Goal: Obtain resource: Download file/media

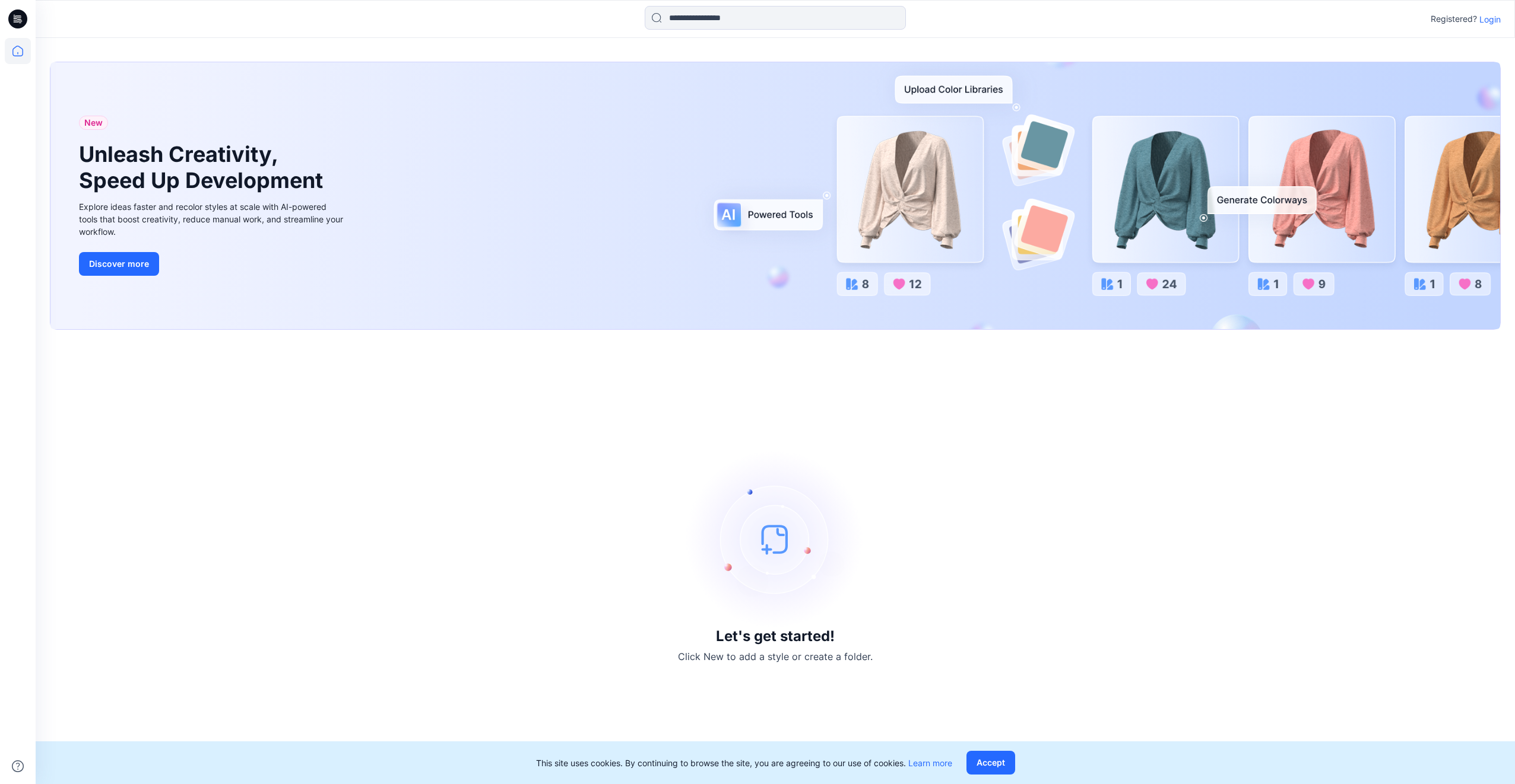
click at [1491, 18] on p "Login" at bounding box center [1490, 19] width 21 height 13
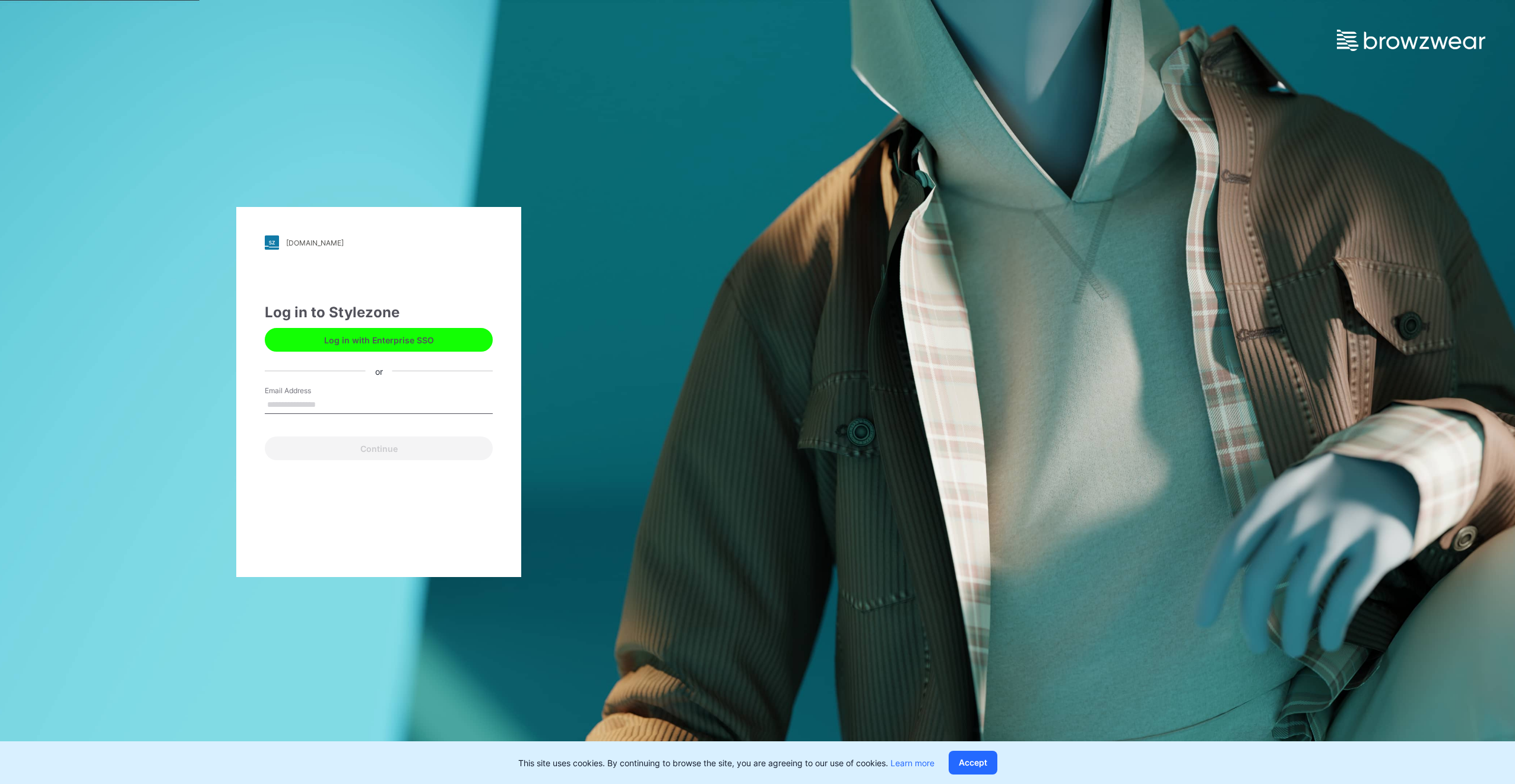
click at [313, 401] on input "Email Address" at bounding box center [378, 405] width 228 height 18
type input "**********"
click at [333, 448] on button "Continue" at bounding box center [378, 448] width 228 height 24
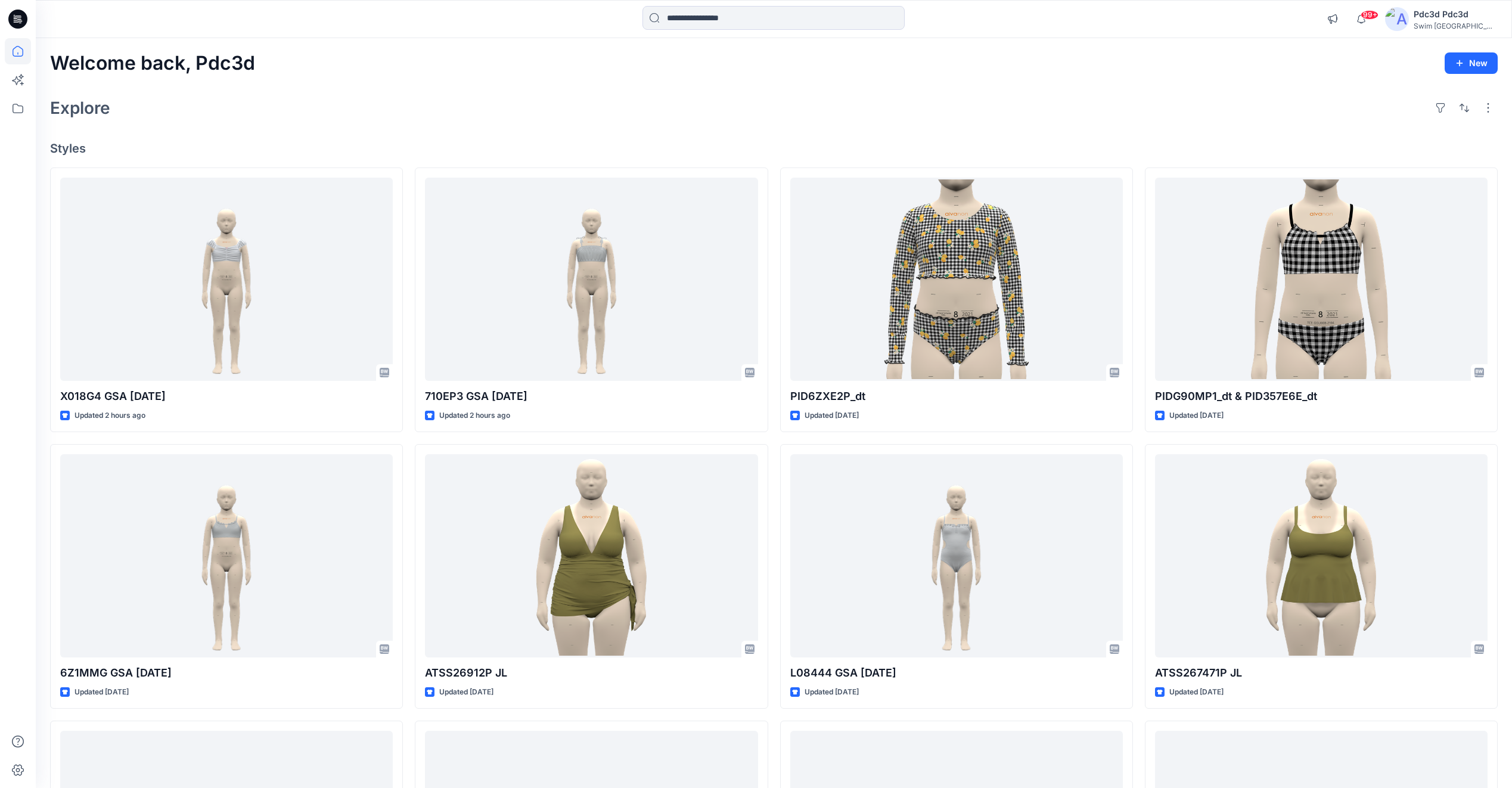
click at [13, 459] on div at bounding box center [18, 413] width 26 height 750
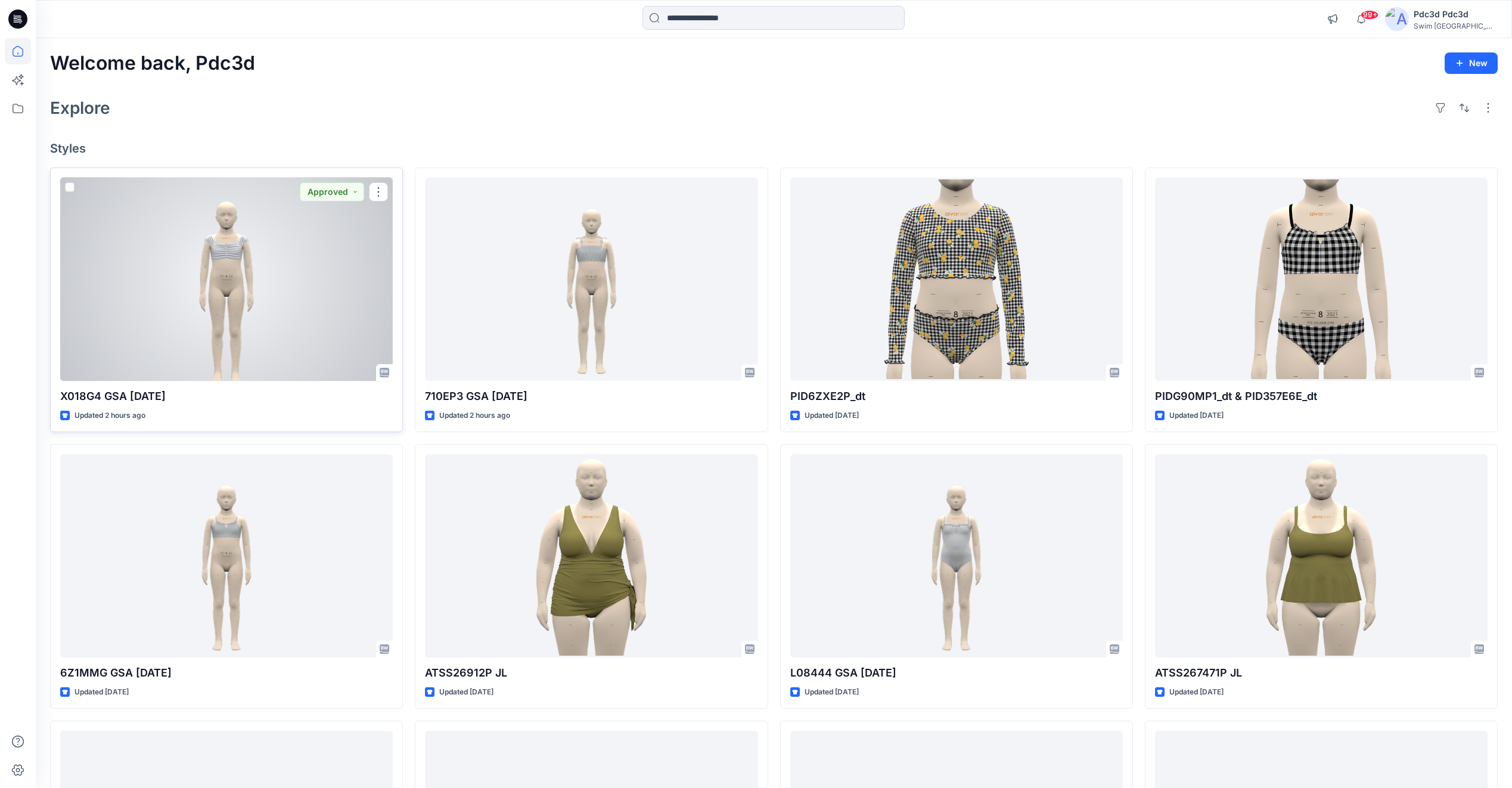
click at [111, 336] on div at bounding box center [226, 280] width 332 height 204
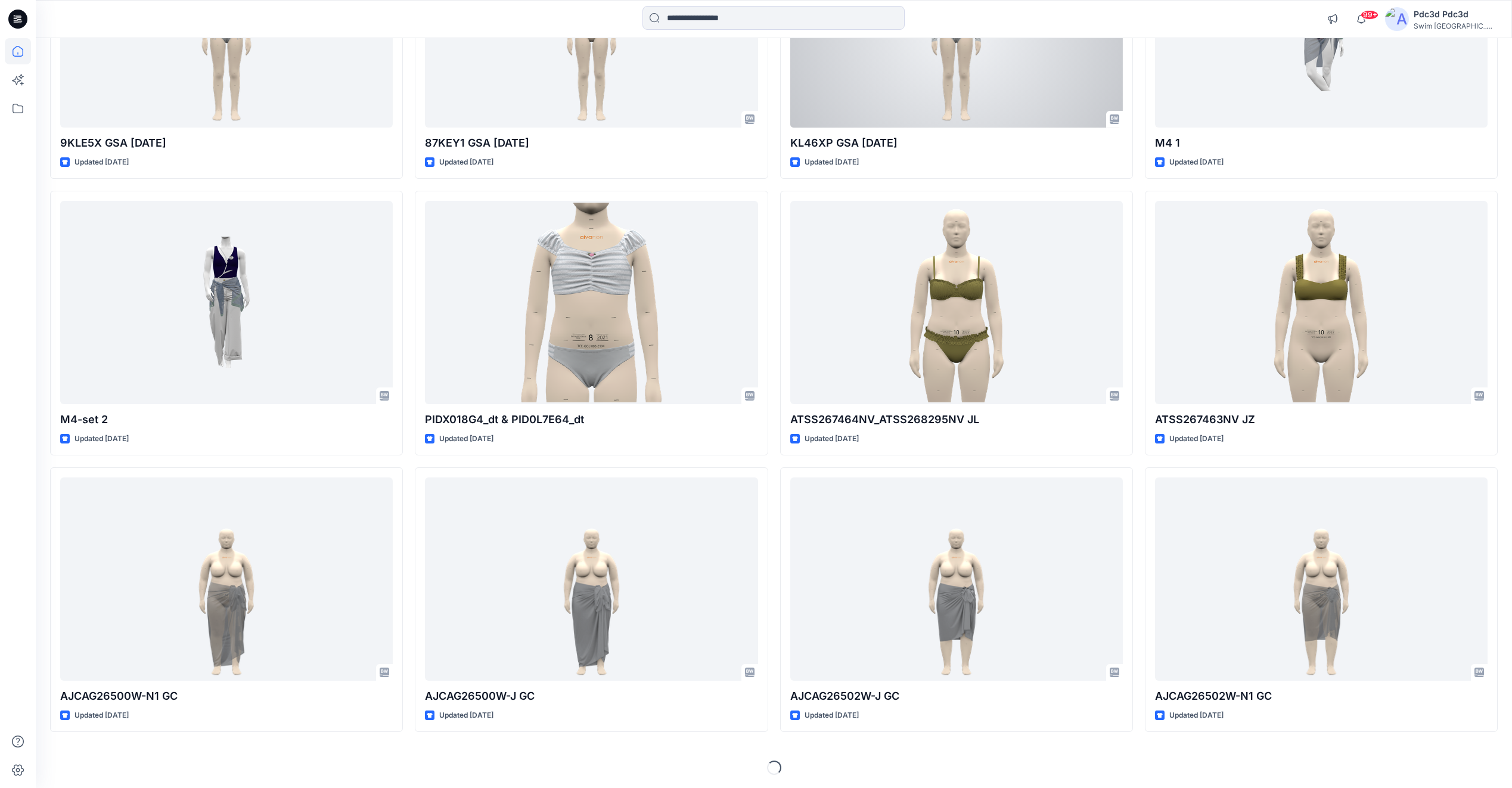
scroll to position [1085, 0]
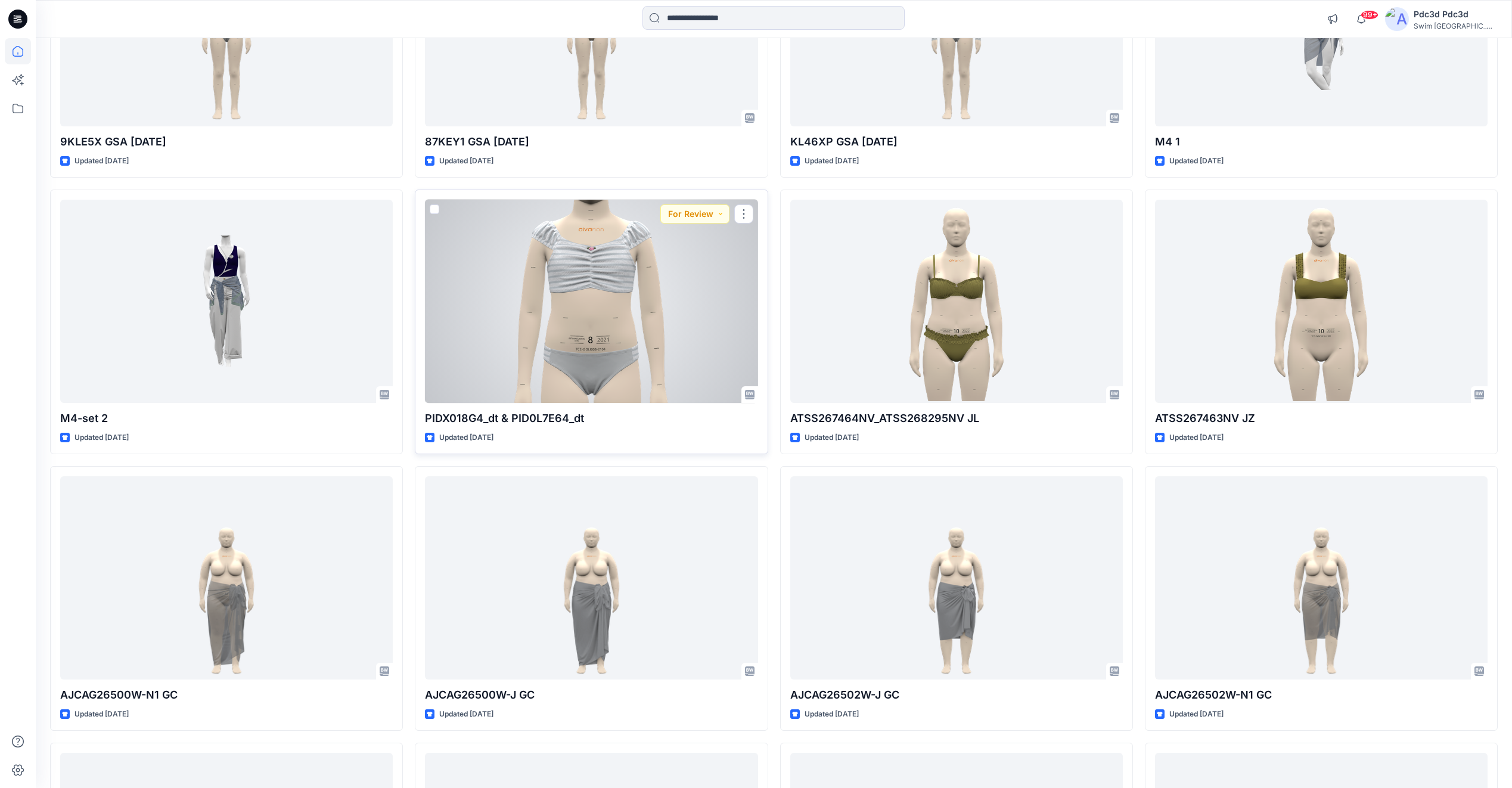
click at [502, 310] on div at bounding box center [591, 302] width 332 height 204
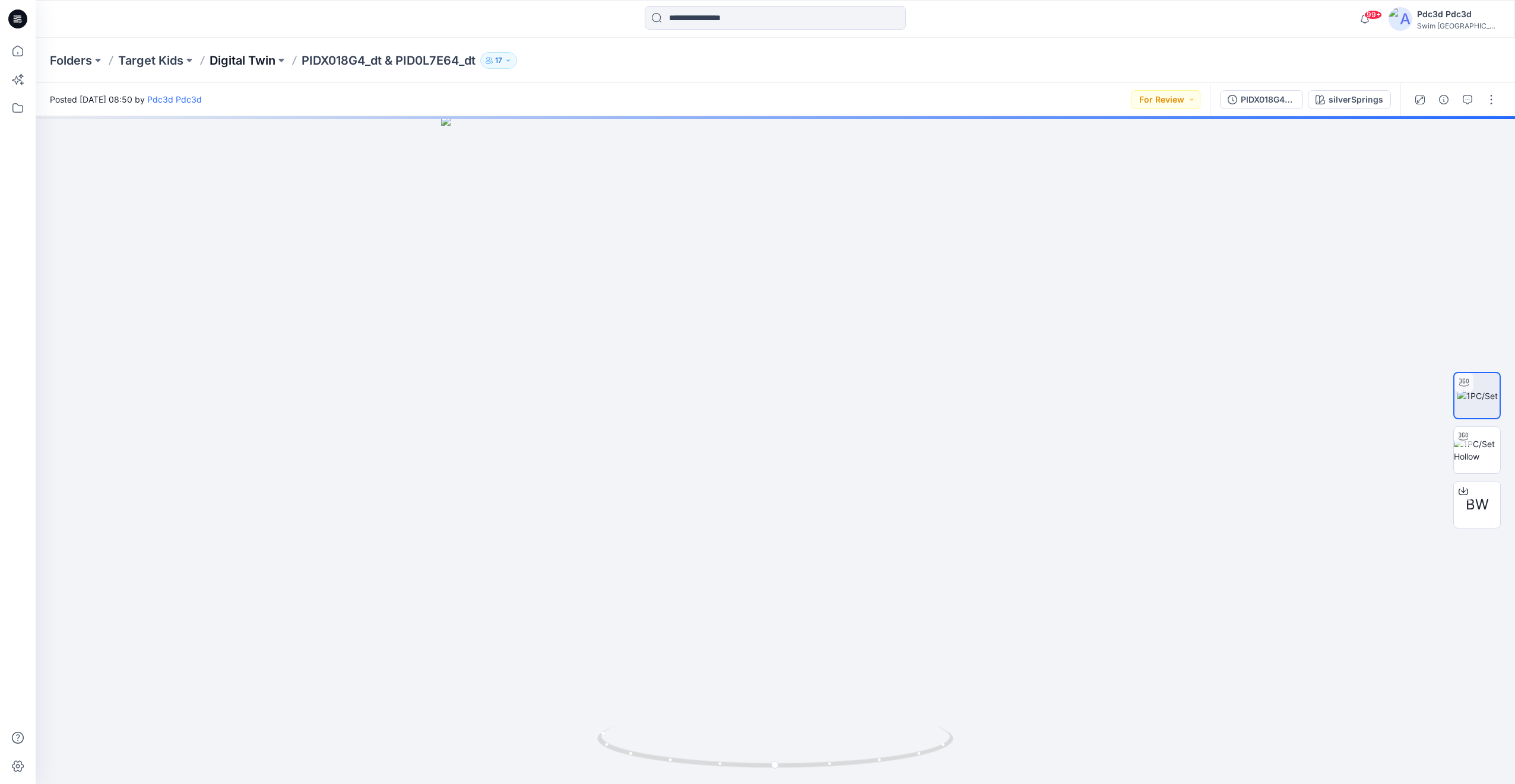
click at [251, 58] on p "Digital Twin" at bounding box center [242, 61] width 66 height 17
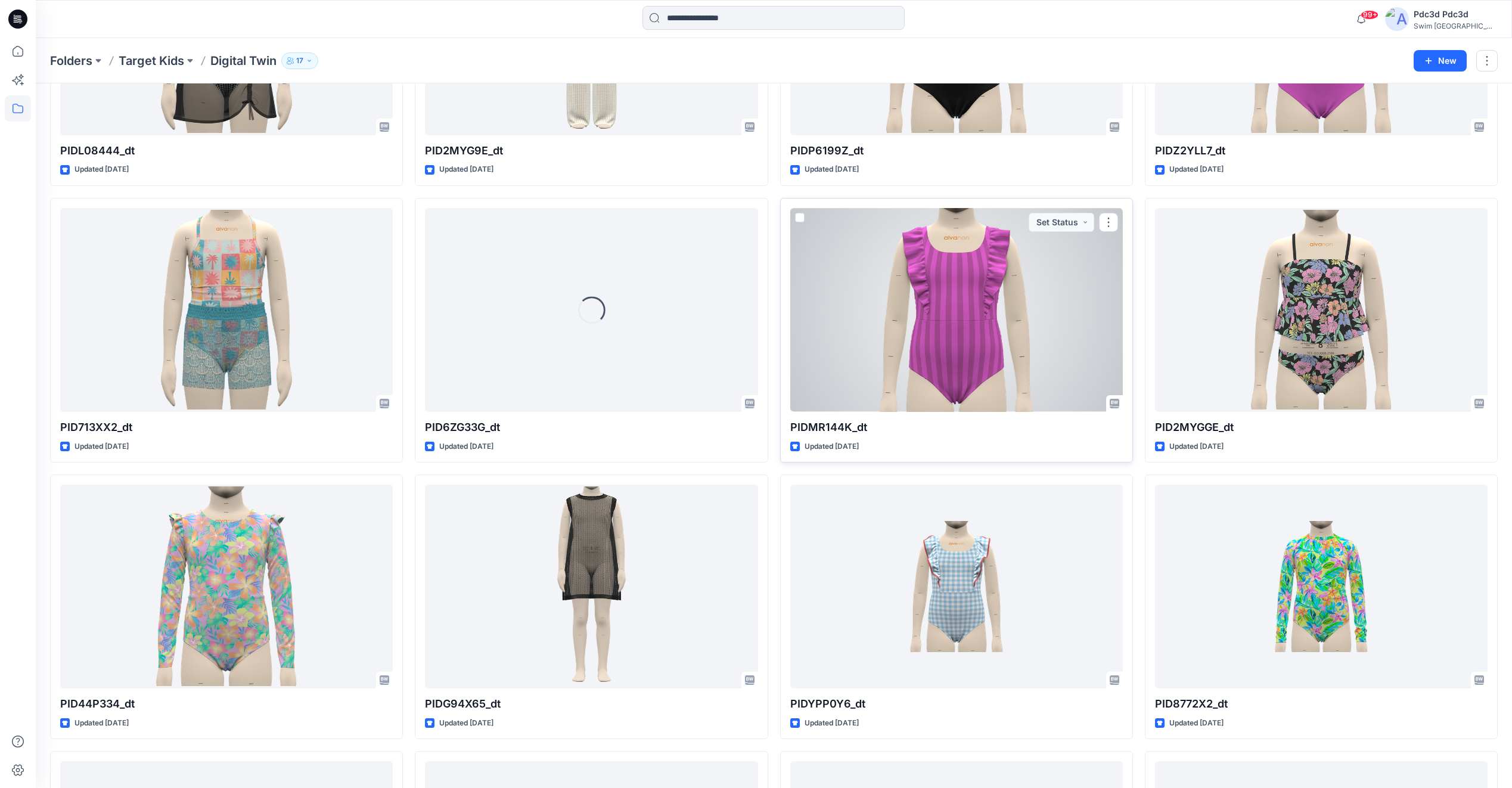
scroll to position [817, 0]
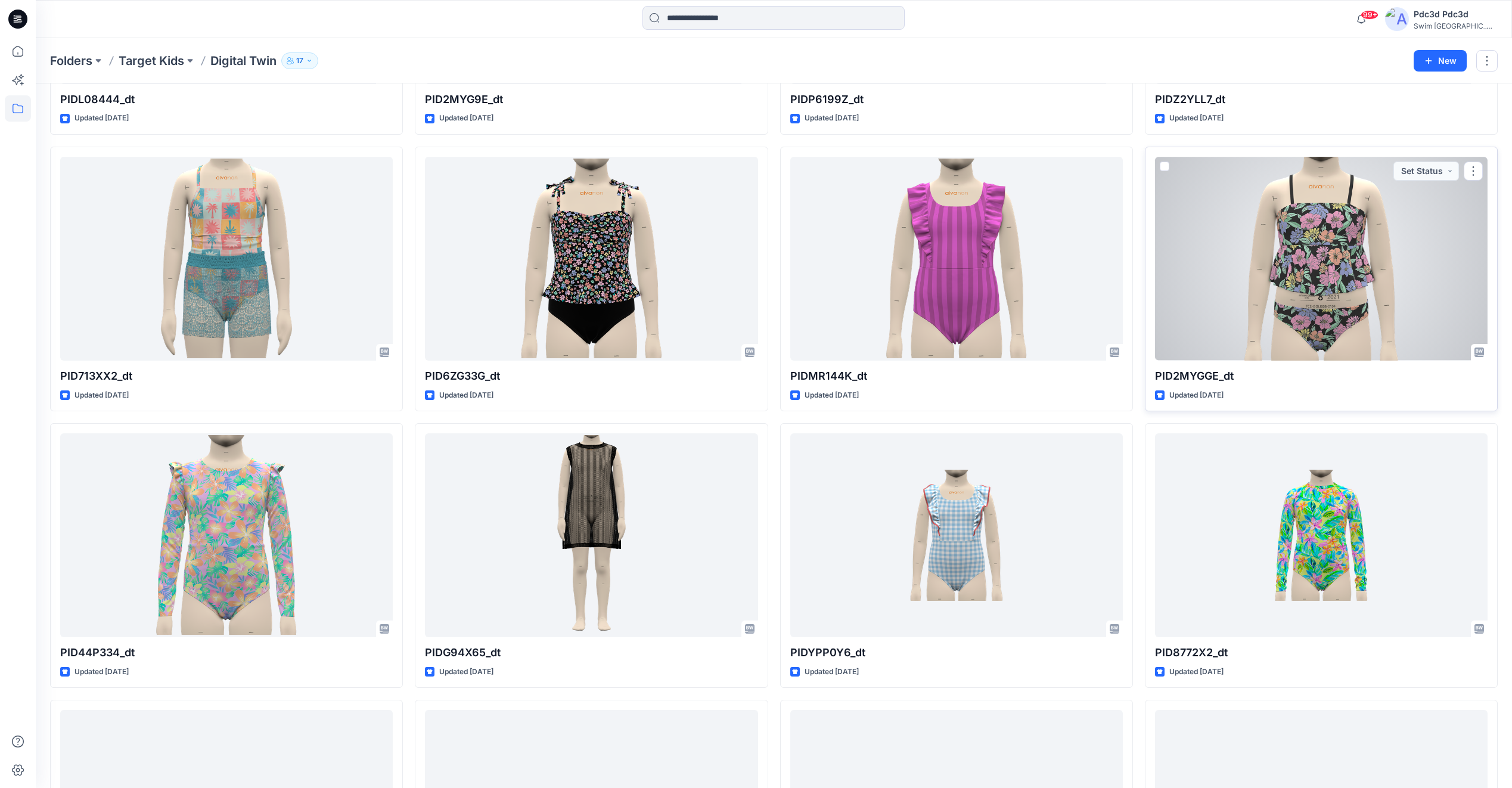
click at [1335, 302] on div at bounding box center [1321, 259] width 332 height 204
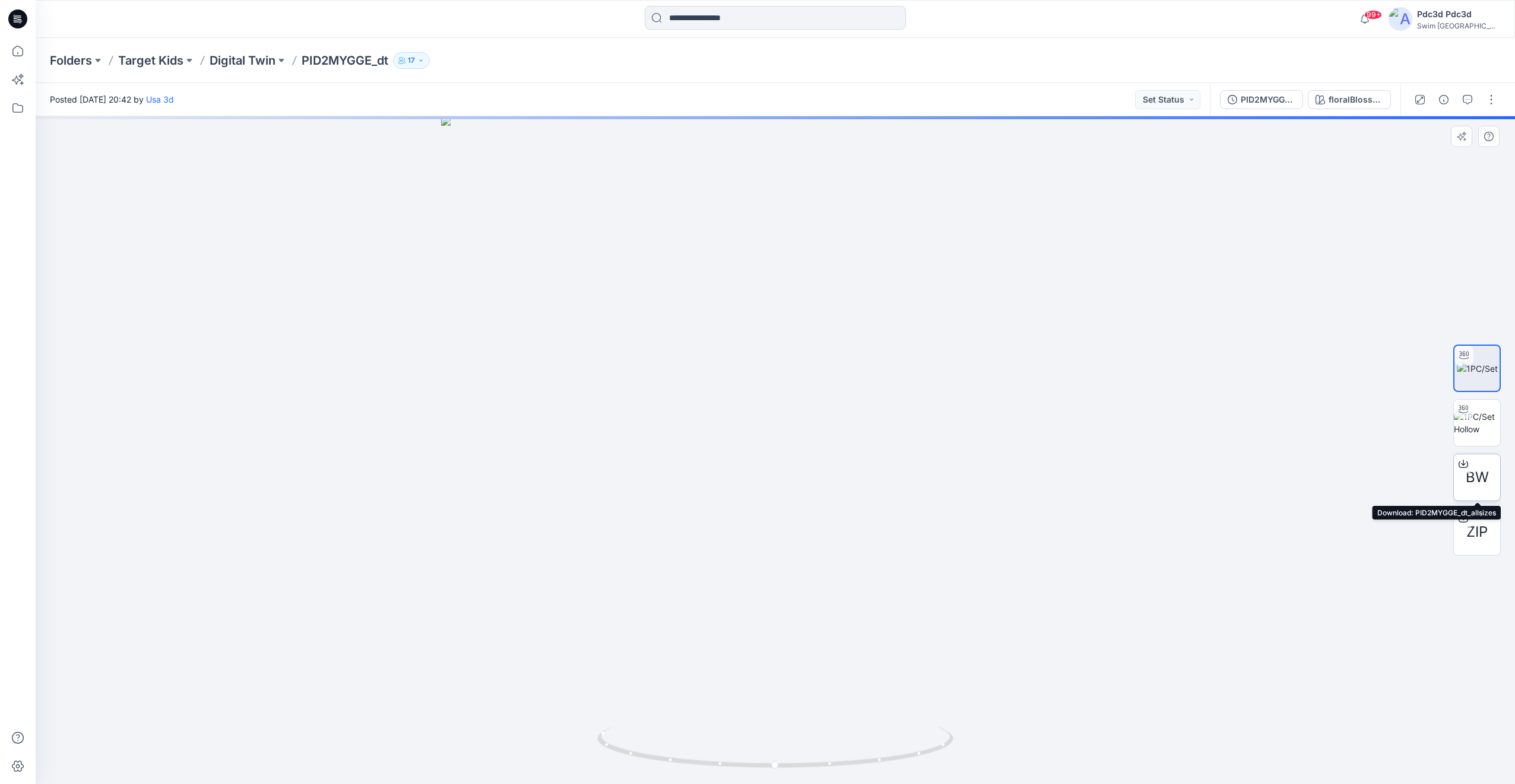
click at [1485, 475] on span "BW" at bounding box center [1477, 478] width 23 height 21
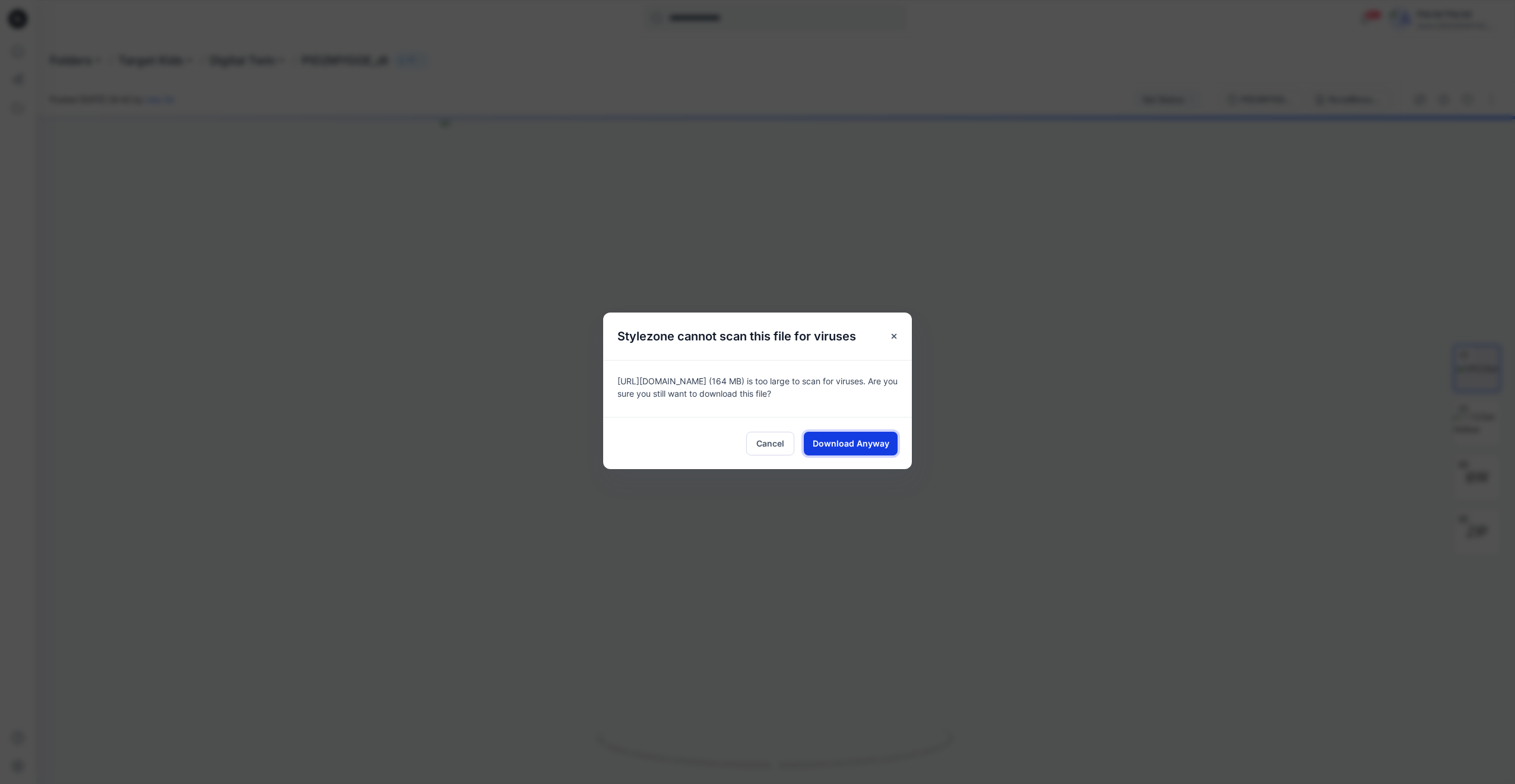
click at [823, 447] on span "Download Anyway" at bounding box center [851, 443] width 76 height 13
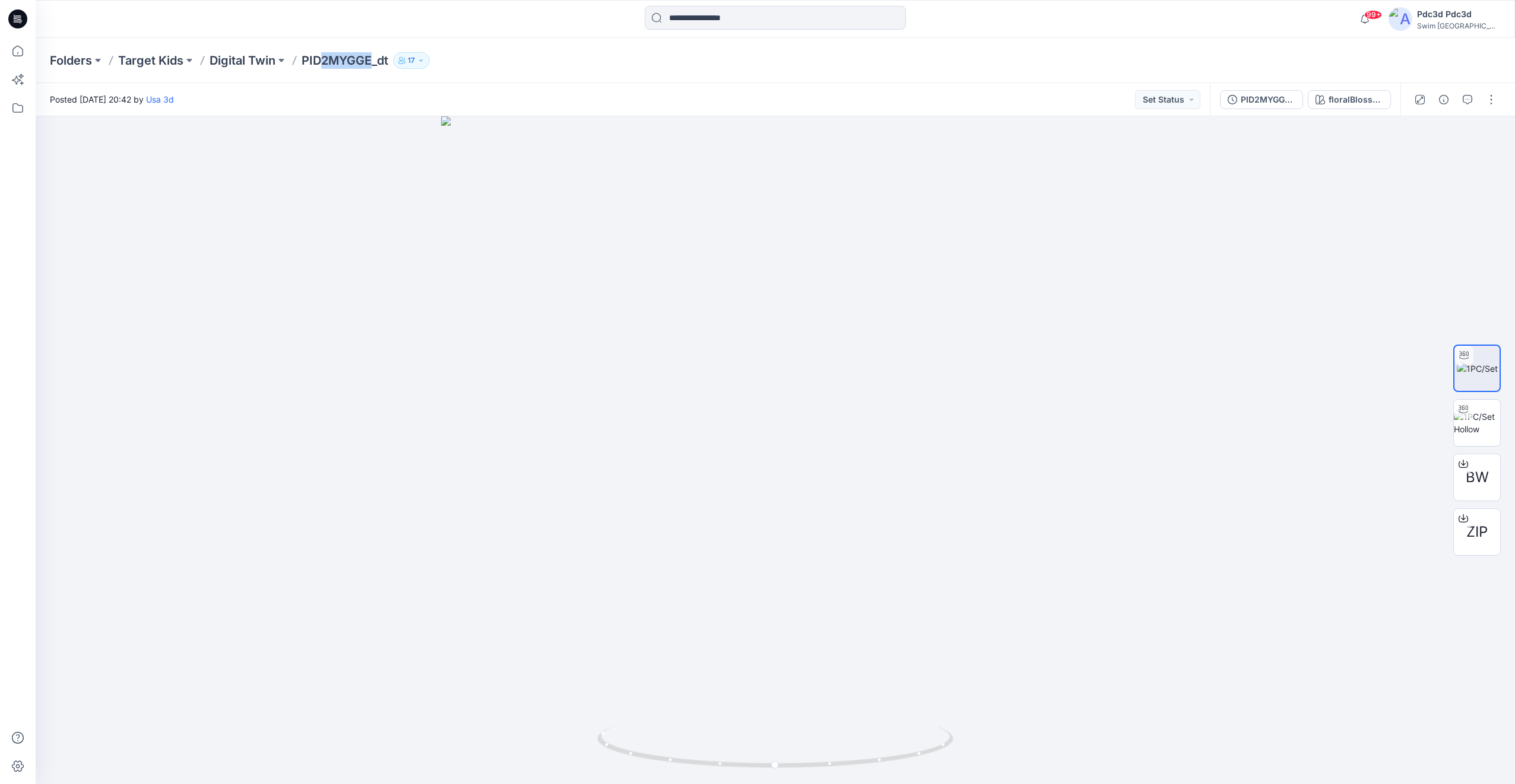
drag, startPoint x: 323, startPoint y: 64, endPoint x: 370, endPoint y: 63, distance: 47.0
click at [370, 63] on p "PID2MYGGE_dt" at bounding box center [345, 61] width 87 height 17
copy p "2MYGGE"
